Goal: Obtain resource: Download file/media

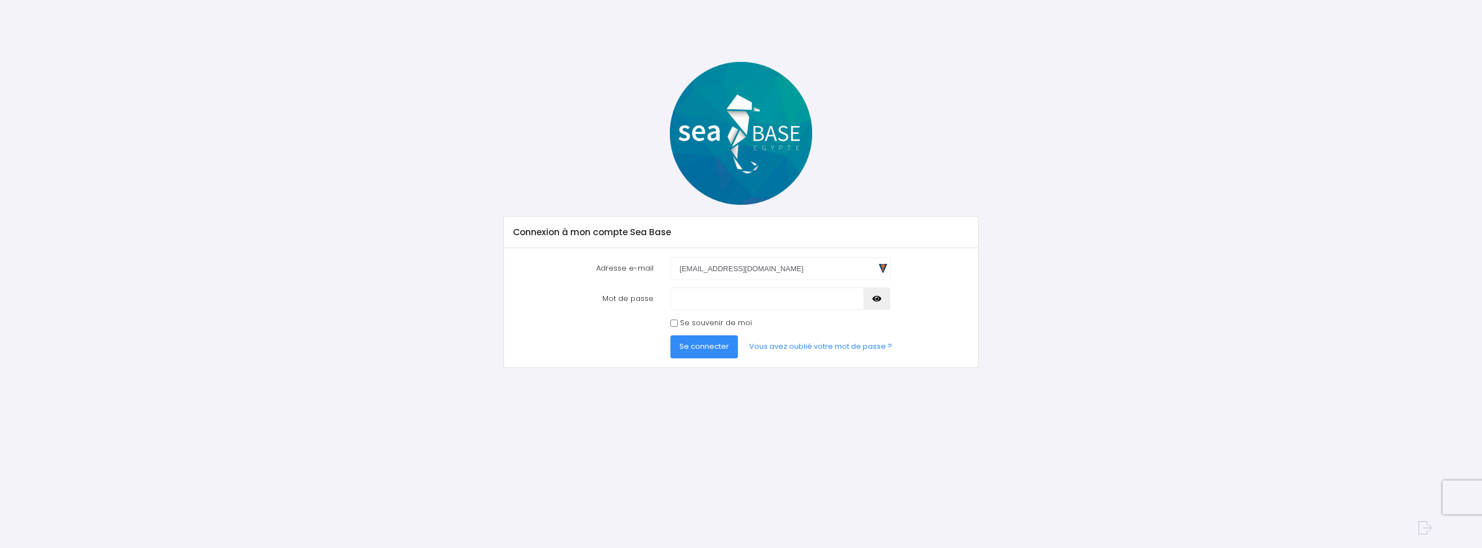
drag, startPoint x: 0, startPoint y: 0, endPoint x: 709, endPoint y: 276, distance: 761.0
click at [709, 276] on input "loic_debourdeau@hotmail.fr" at bounding box center [779, 268] width 219 height 22
click at [720, 350] on span "Se connecter" at bounding box center [703, 346] width 49 height 11
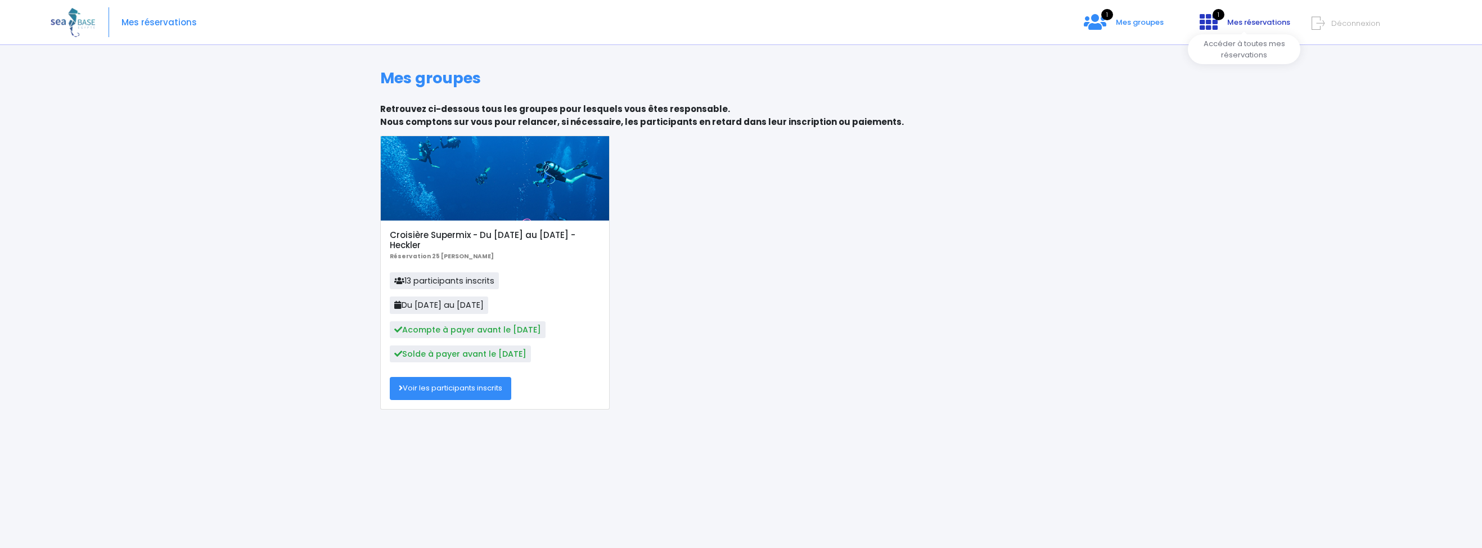
click at [1214, 27] on icon at bounding box center [1209, 22] width 18 height 18
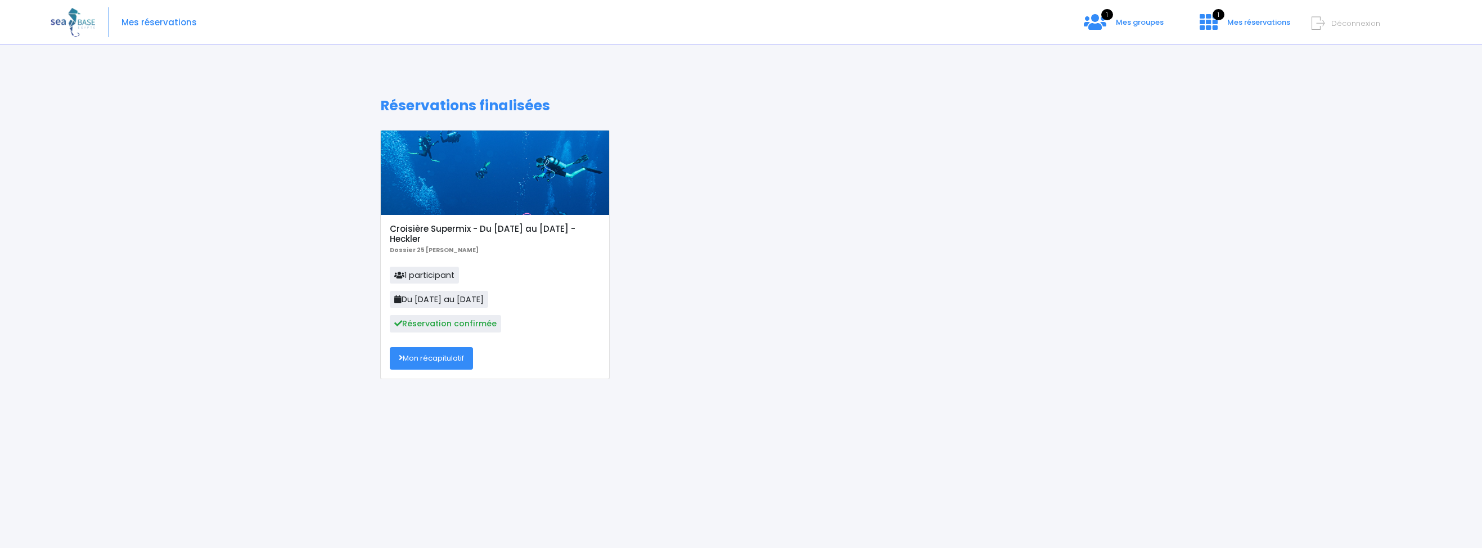
click at [426, 359] on link "Mon récapitulatif" at bounding box center [431, 358] width 83 height 22
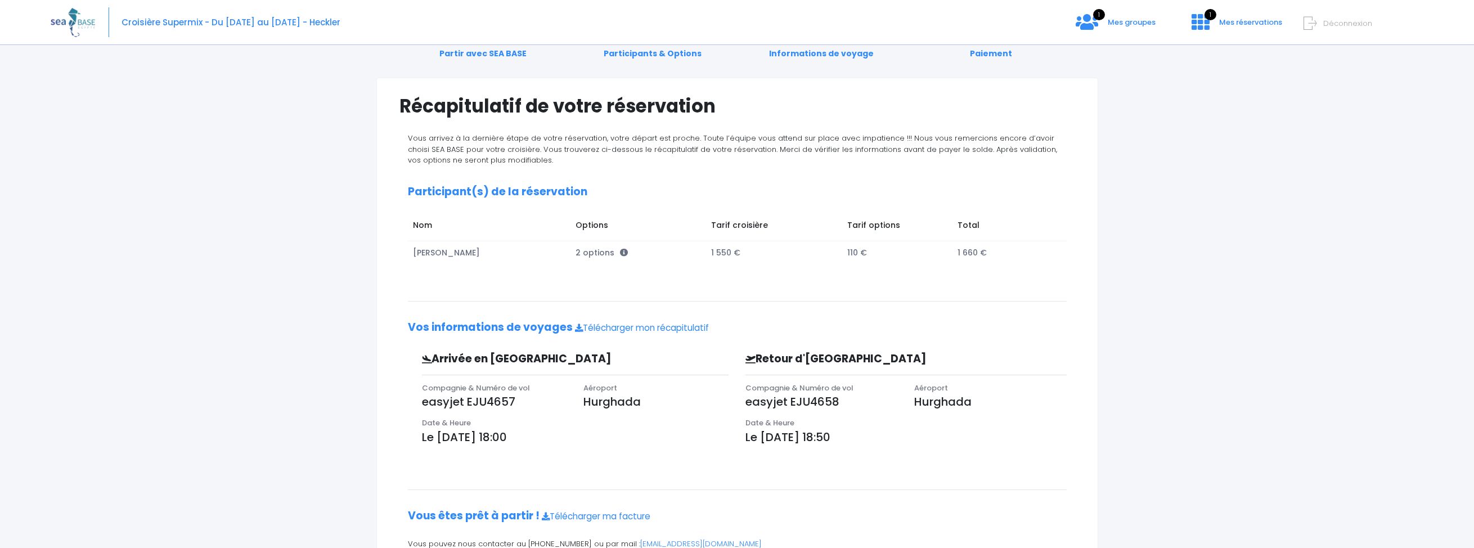
scroll to position [101, 0]
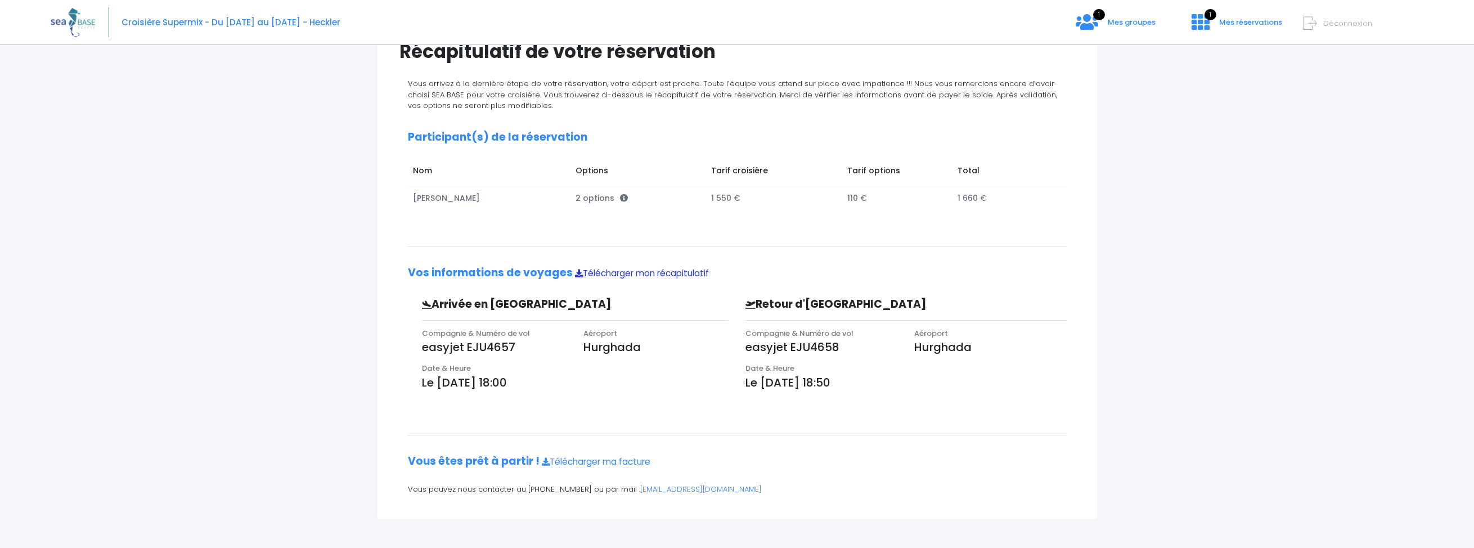
click at [687, 267] on link "Télécharger mon récapitulatif" at bounding box center [642, 273] width 134 height 12
